Goal: Task Accomplishment & Management: Manage account settings

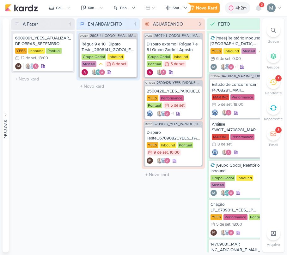
click at [278, 79] on div "1" at bounding box center [278, 78] width 1 height 5
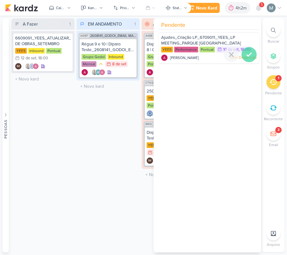
click at [247, 57] on icon at bounding box center [249, 55] width 8 height 8
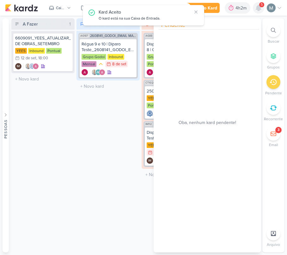
click at [261, 10] on icon at bounding box center [259, 8] width 8 height 8
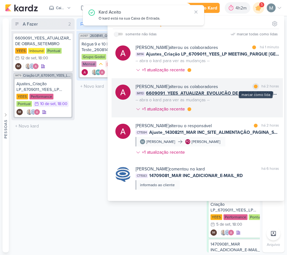
click at [254, 86] on div at bounding box center [256, 87] width 4 height 4
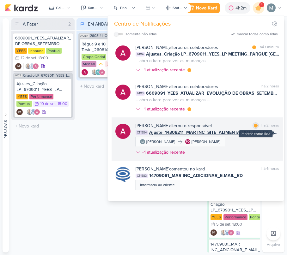
click at [254, 127] on div at bounding box center [256, 126] width 4 height 4
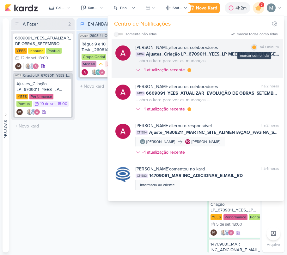
click at [252, 47] on div at bounding box center [254, 47] width 4 height 4
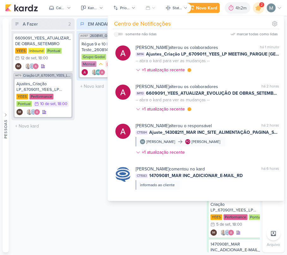
click at [24, 205] on div "A Fazer 2 Mover Para Esquerda Mover Para Direita [GEOGRAPHIC_DATA] 6609091_YEES…" at bounding box center [42, 135] width 63 height 234
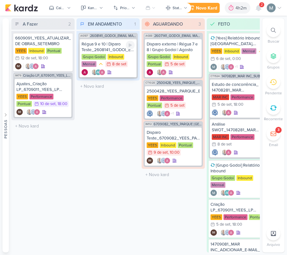
click at [132, 49] on div at bounding box center [130, 45] width 9 height 9
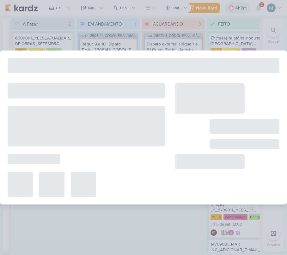
click at [126, 45] on div at bounding box center [143, 127] width 287 height 255
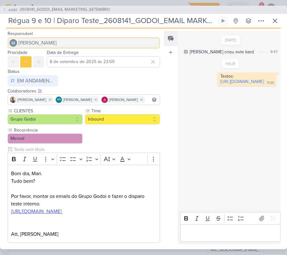
click at [126, 39] on button "[PERSON_NAME]" at bounding box center [84, 42] width 152 height 11
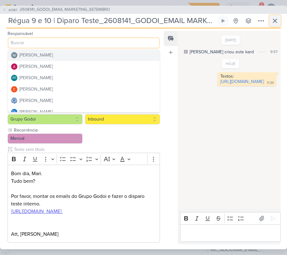
click at [272, 21] on icon at bounding box center [275, 21] width 8 height 8
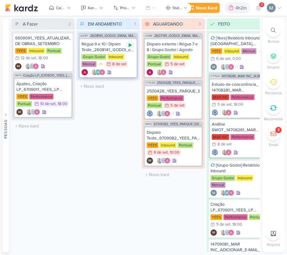
click at [129, 44] on icon at bounding box center [130, 45] width 3 height 3
click at [39, 85] on div "Ajustes_Criação LP_6709011_YEES_LP MEETING_PARQUE [GEOGRAPHIC_DATA]" at bounding box center [42, 86] width 53 height 11
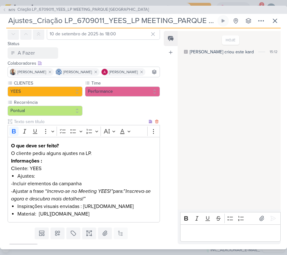
scroll to position [74, 0]
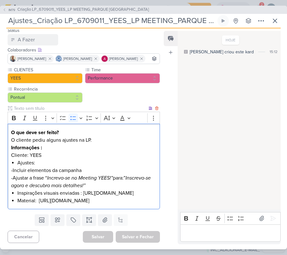
click at [66, 190] on li "Inspirações visuais enviadas : [URL][DOMAIN_NAME]" at bounding box center [86, 194] width 139 height 8
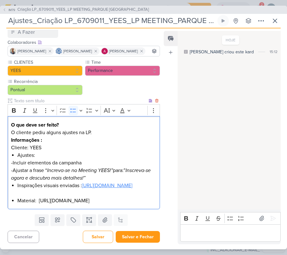
click at [82, 183] on link "[URL][DOMAIN_NAME]" at bounding box center [107, 186] width 51 height 6
click at [43, 205] on li "Material: [URL][DOMAIN_NAME]" at bounding box center [86, 201] width 139 height 8
click at [93, 205] on li "Material: [URL][DOMAIN_NAME]" at bounding box center [86, 201] width 139 height 8
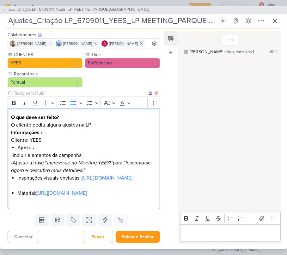
click at [66, 197] on link "[URL][DOMAIN_NAME]" at bounding box center [61, 193] width 51 height 6
click at [108, 166] on p "-Ajustar a frase “ Increva-se no Meeting YEES!” para:” Inscreva-se agora e desc…" at bounding box center [83, 166] width 145 height 15
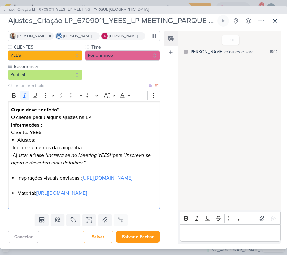
scroll to position [32, 0]
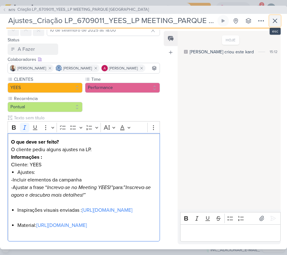
click at [273, 21] on icon at bounding box center [275, 21] width 8 height 8
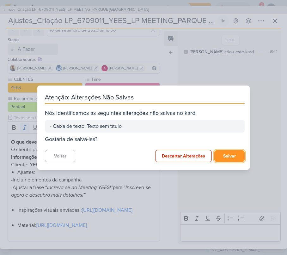
click at [242, 157] on button "Salvar" at bounding box center [229, 156] width 30 height 12
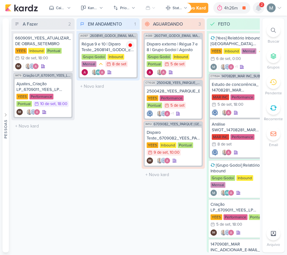
click at [259, 10] on icon at bounding box center [258, 8] width 5 height 6
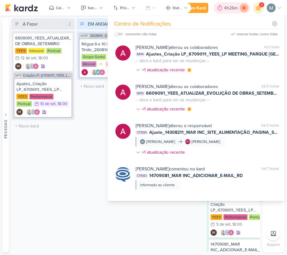
click at [246, 8] on icon at bounding box center [243, 7] width 9 height 9
click at [31, 185] on div "A Fazer 2 Mover Para Esquerda Mover Para Direita [GEOGRAPHIC_DATA] 6609091_YEES…" at bounding box center [42, 135] width 63 height 234
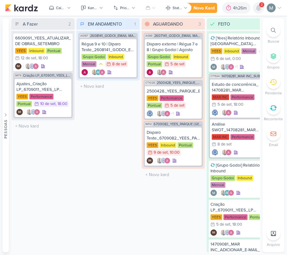
click at [262, 8] on icon at bounding box center [259, 8] width 8 height 8
